Goal: Navigation & Orientation: Find specific page/section

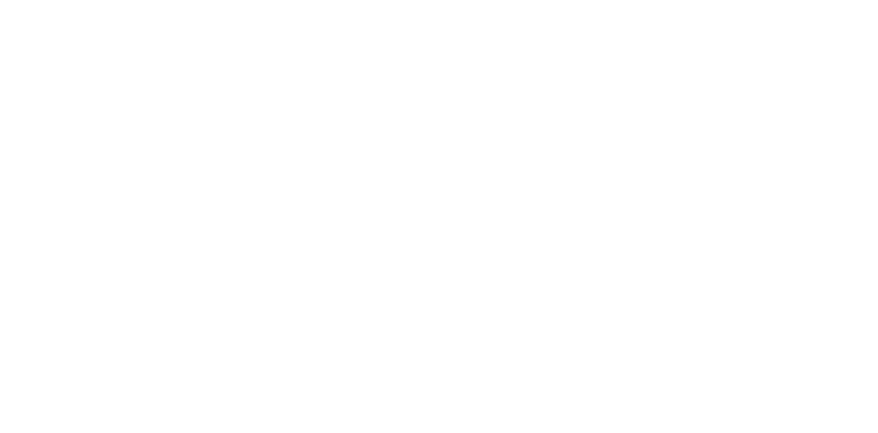
scroll to position [136, 0]
click at [741, 22] on div at bounding box center [444, 216] width 878 height 433
